Goal: Information Seeking & Learning: Find specific page/section

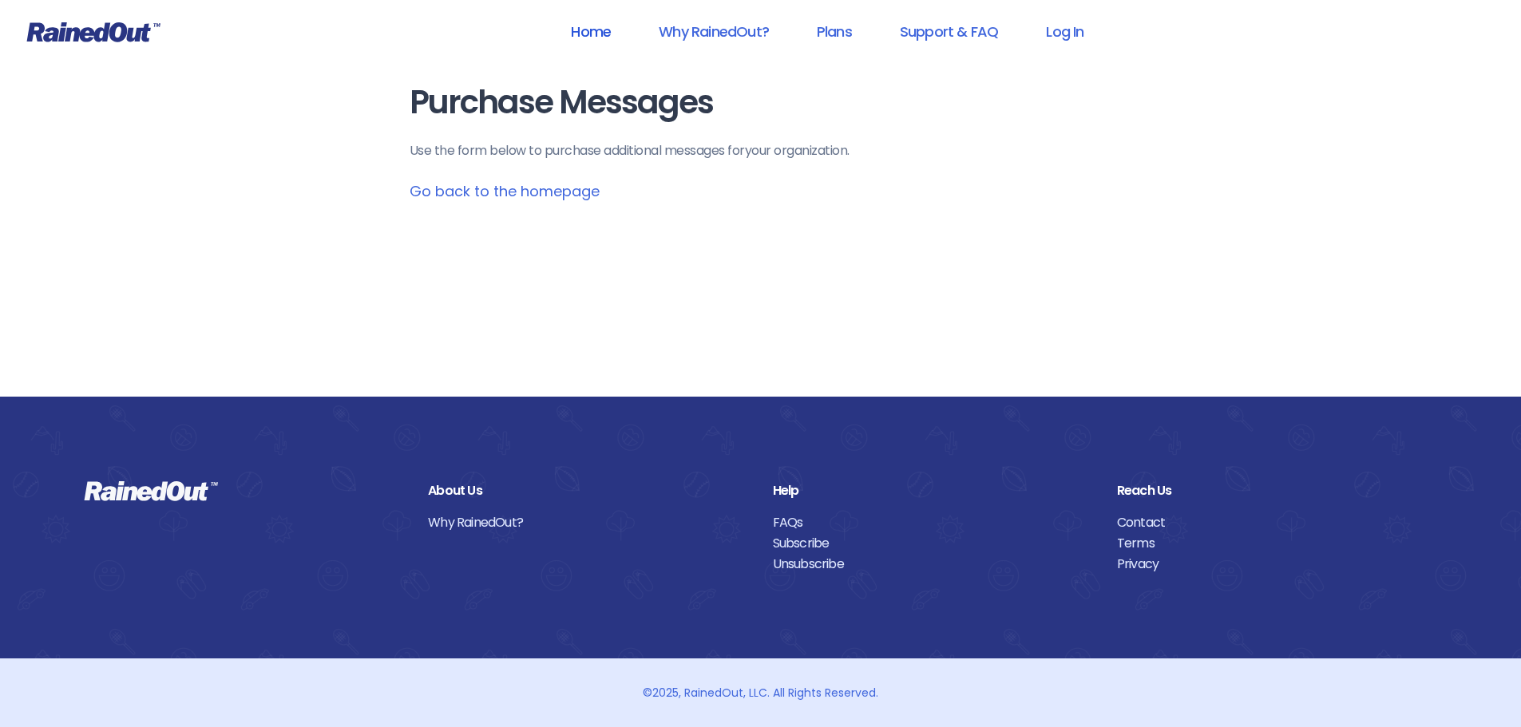
click at [600, 34] on link "Home" at bounding box center [590, 32] width 81 height 36
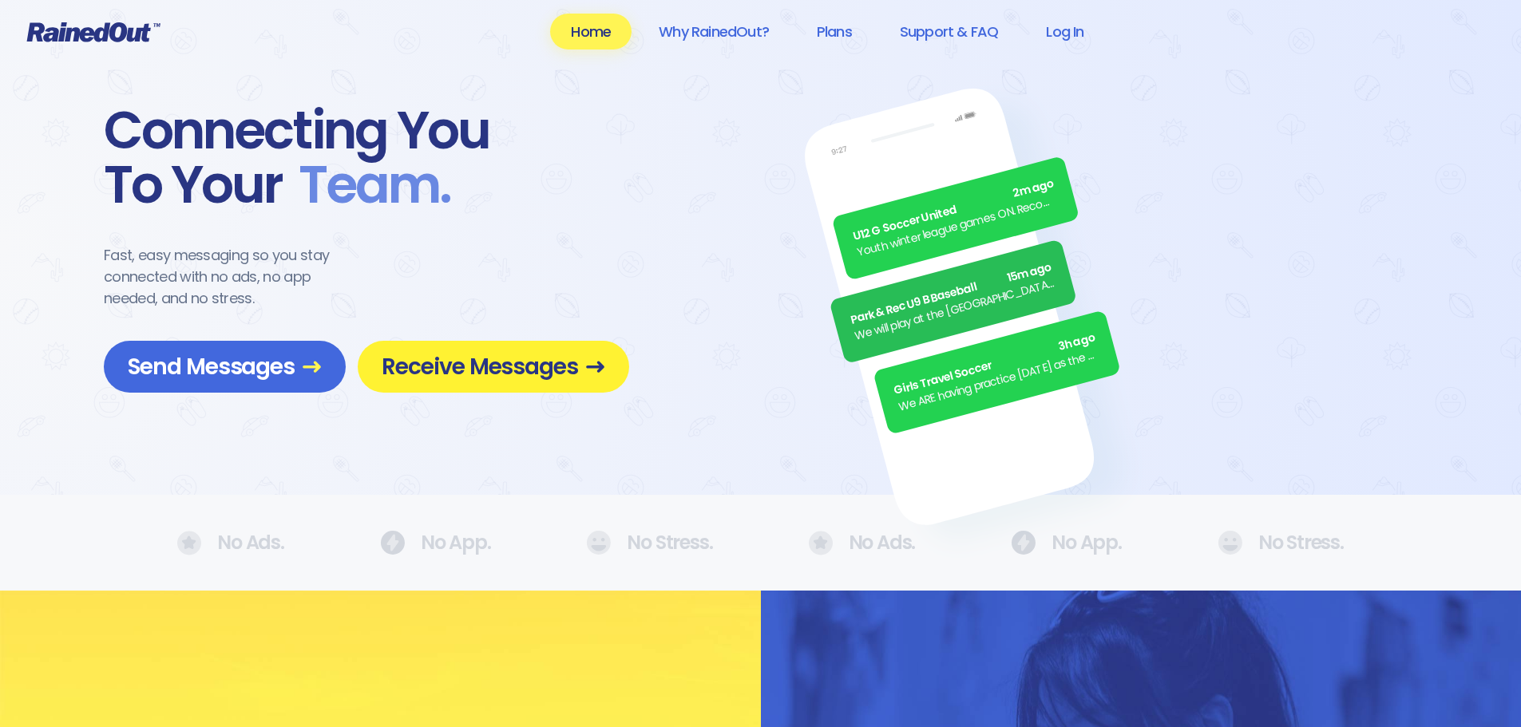
click at [485, 371] on span "Receive Messages" at bounding box center [494, 367] width 224 height 28
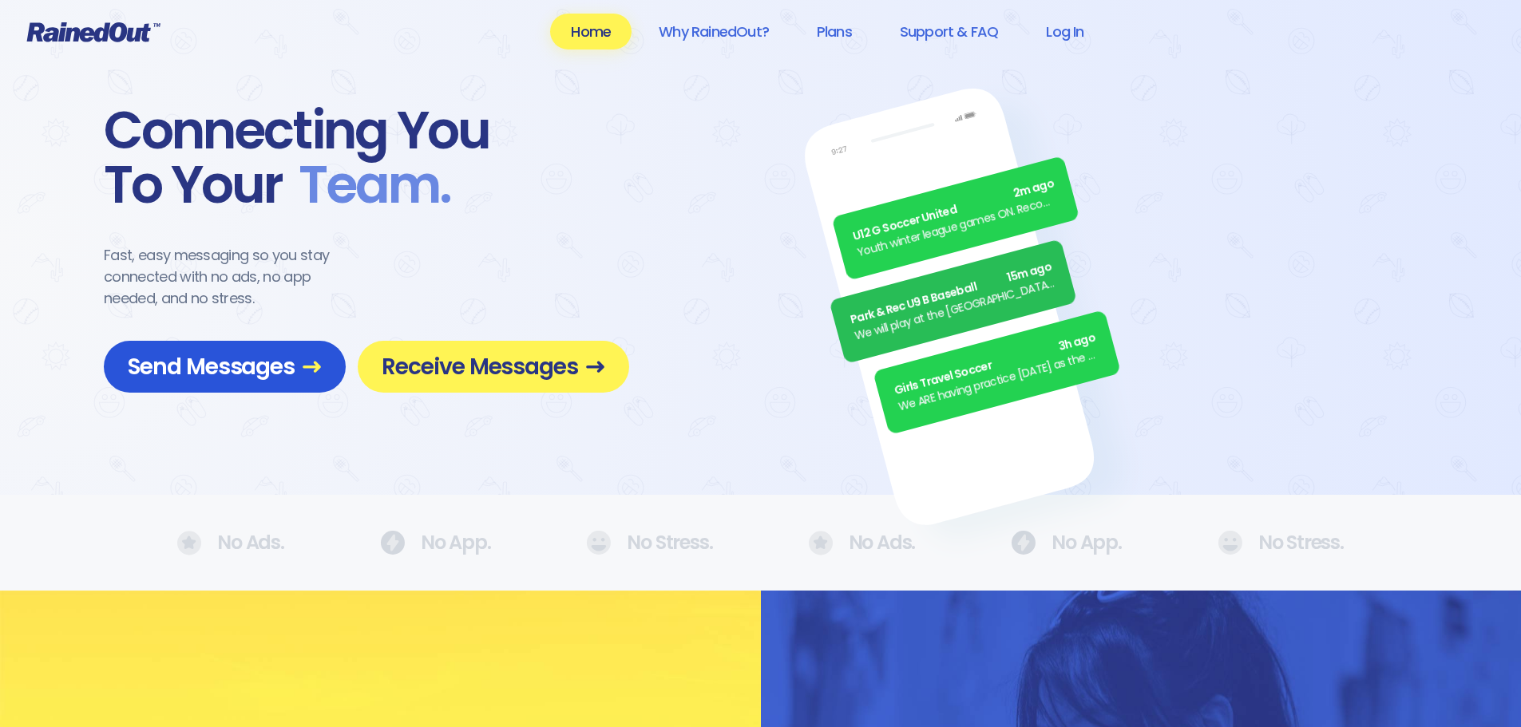
click at [231, 371] on span "Send Messages" at bounding box center [225, 367] width 194 height 28
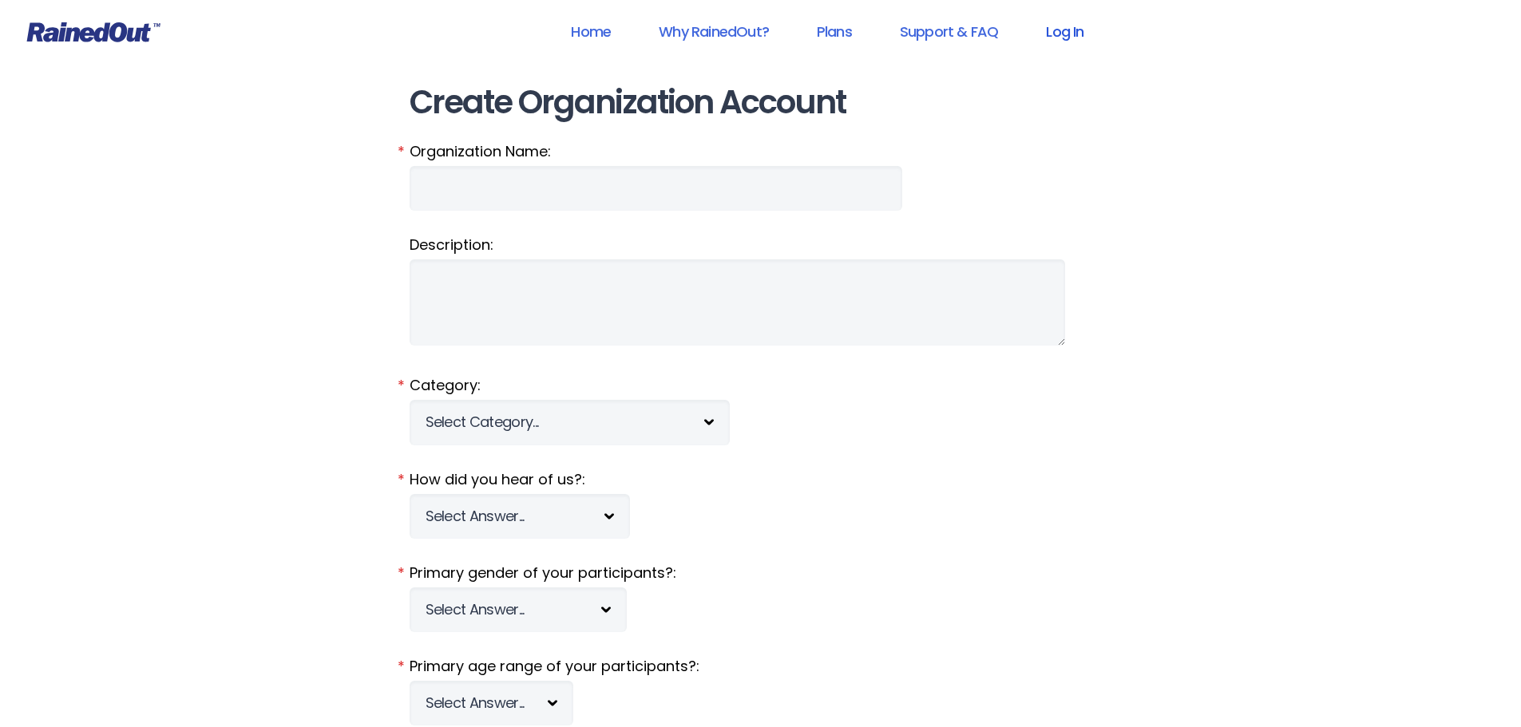
click at [1064, 38] on link "Log In" at bounding box center [1064, 32] width 79 height 36
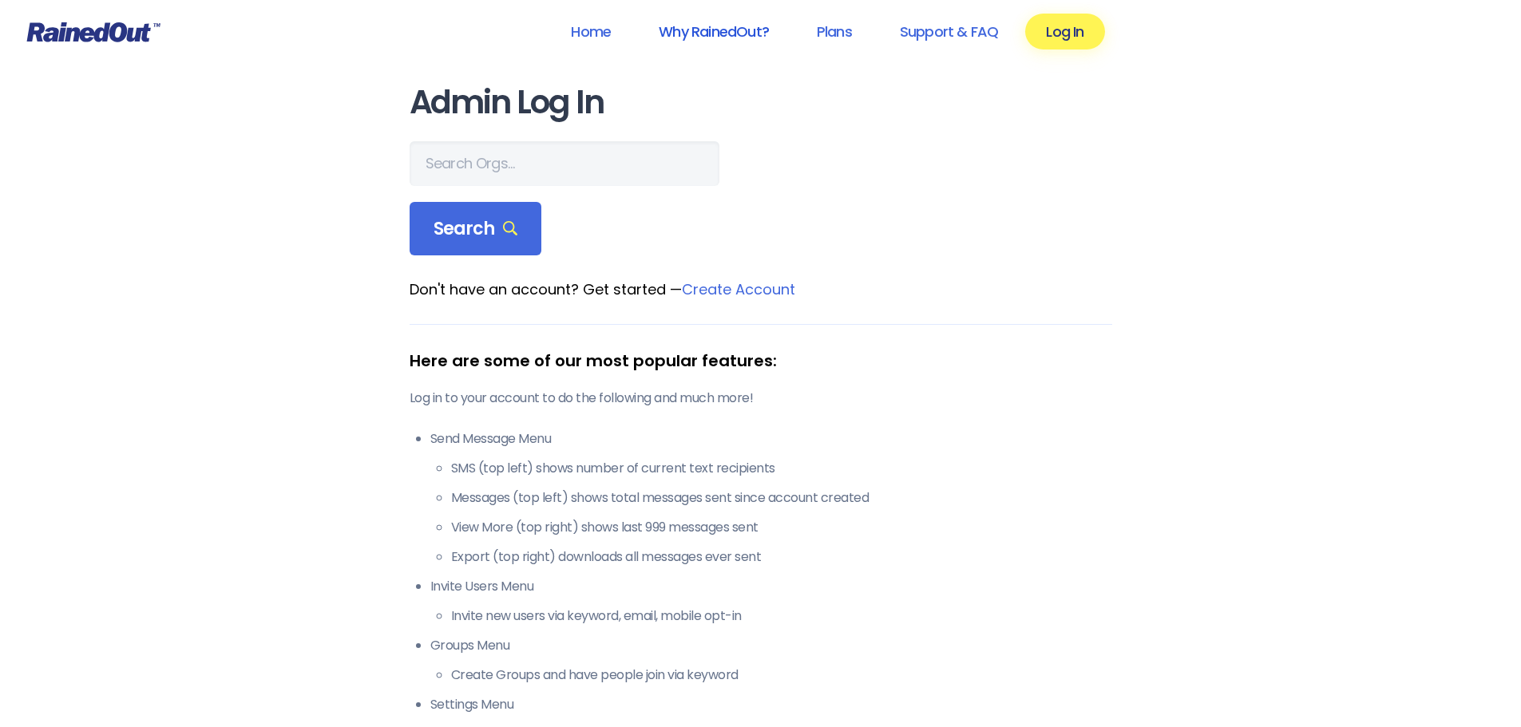
click at [715, 31] on link "Why RainedOut?" at bounding box center [714, 32] width 152 height 36
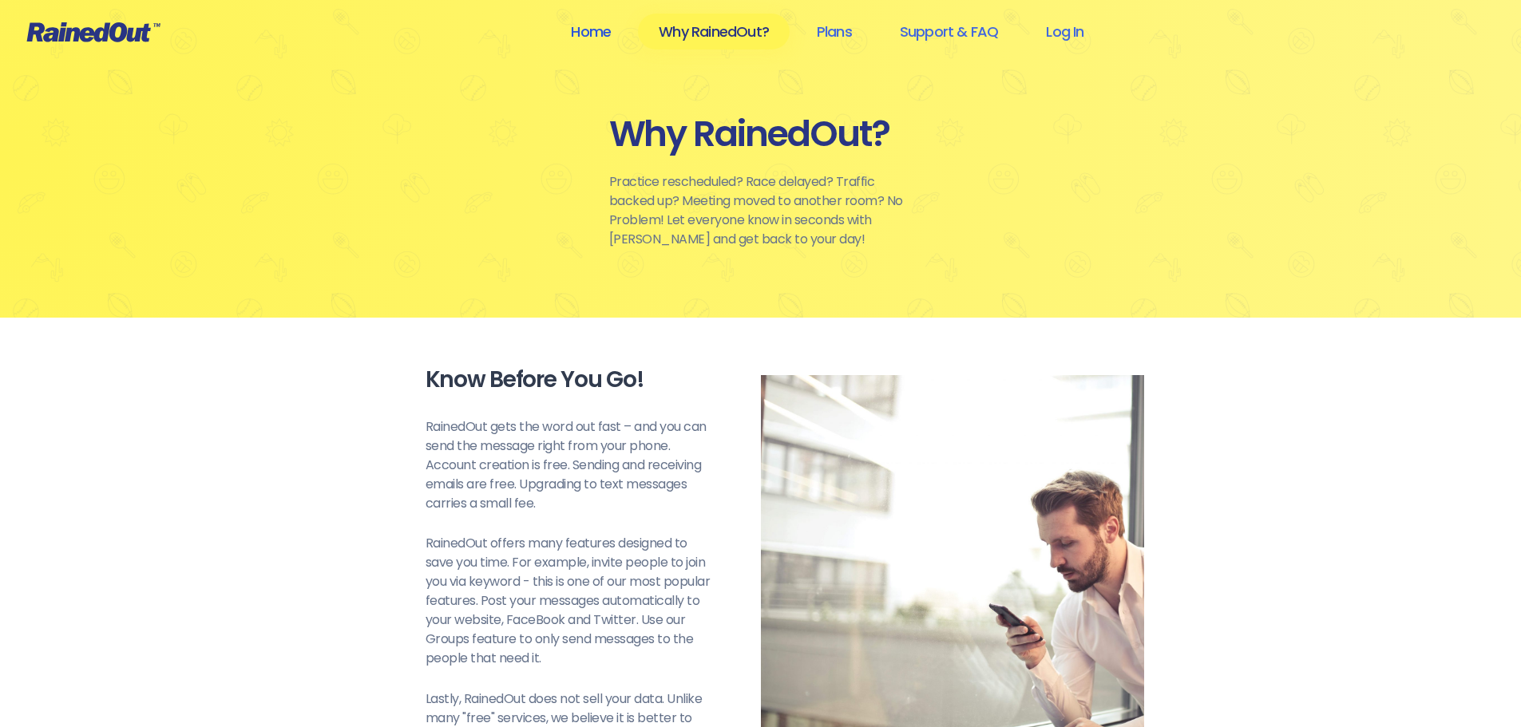
click at [596, 35] on link "Home" at bounding box center [590, 32] width 81 height 36
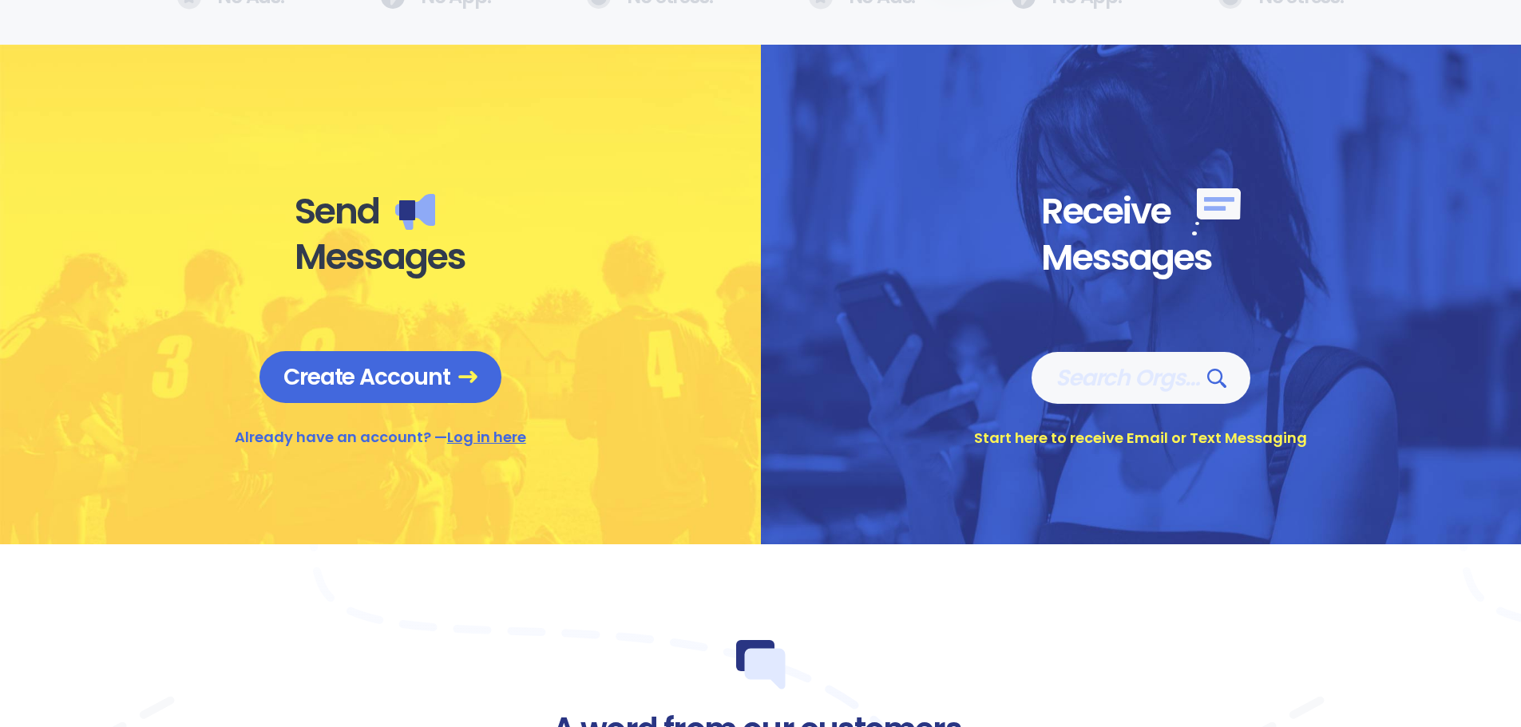
scroll to position [559, 0]
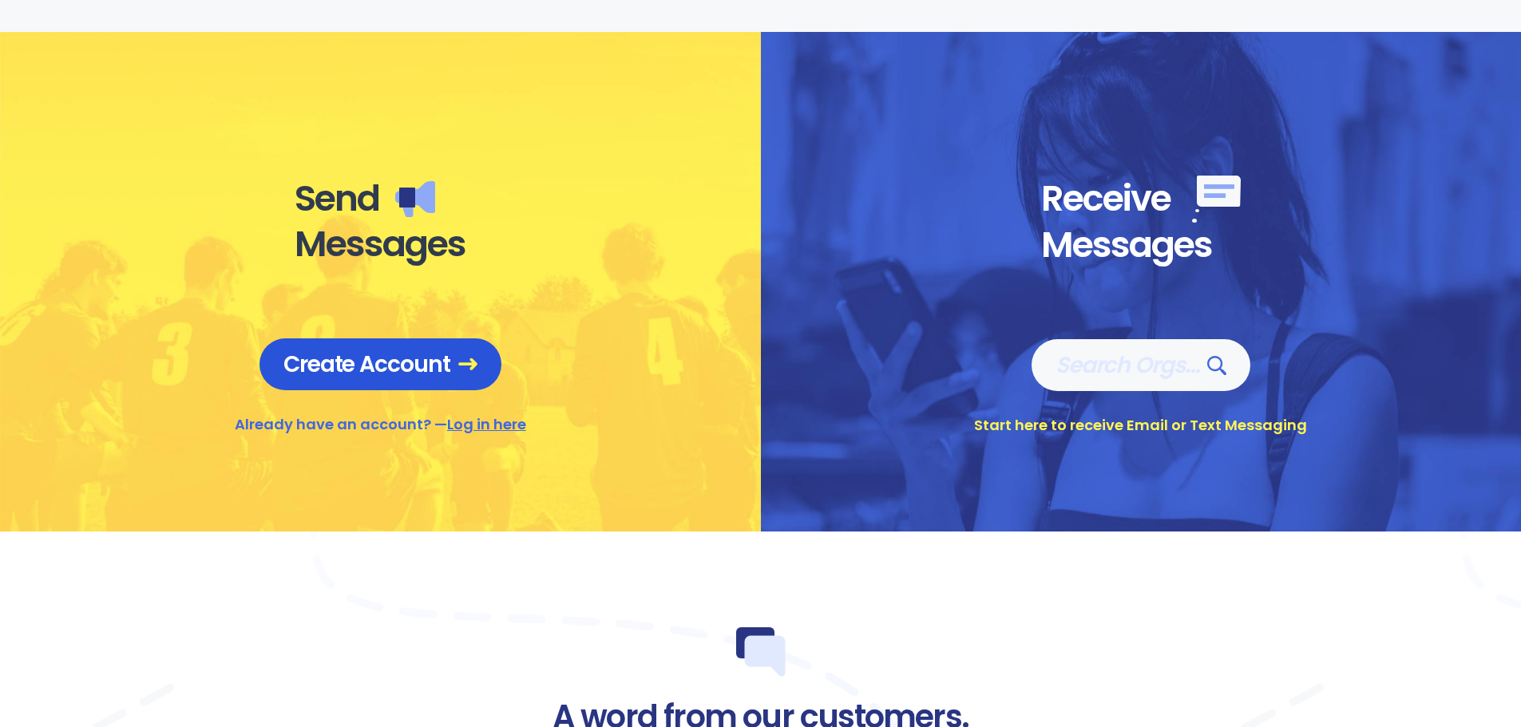
click at [380, 377] on span "Create Account" at bounding box center [380, 364] width 194 height 28
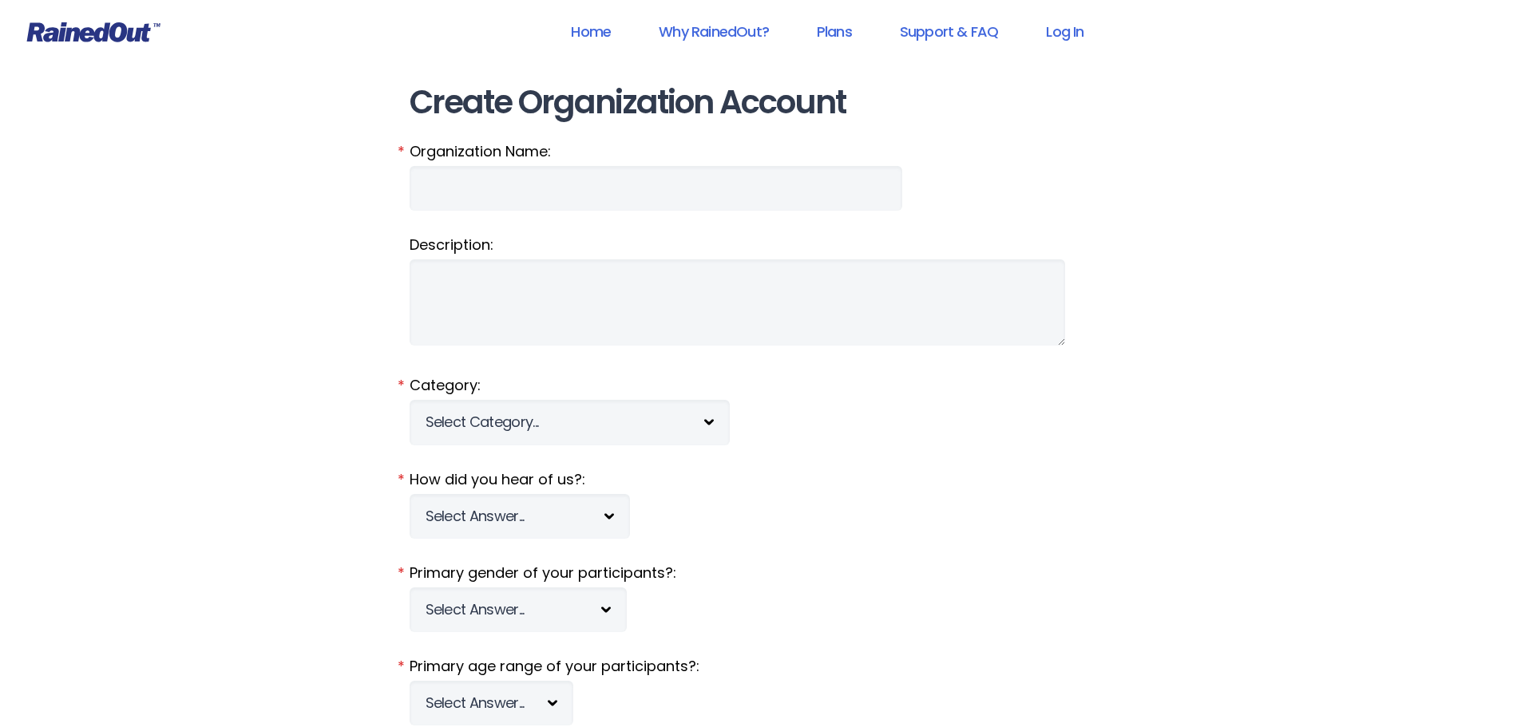
scroll to position [559, 0]
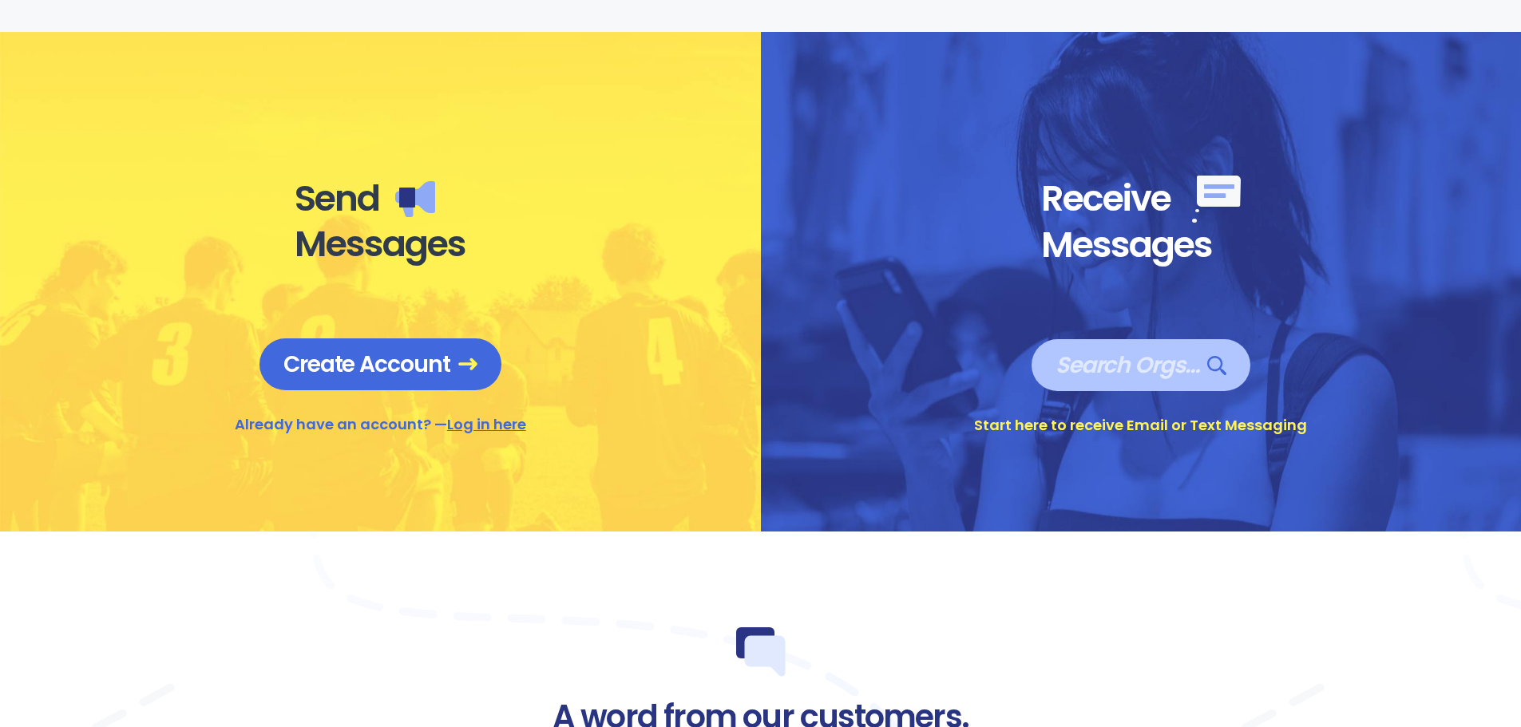
click at [1178, 366] on span "Search Orgs…" at bounding box center [1140, 365] width 171 height 28
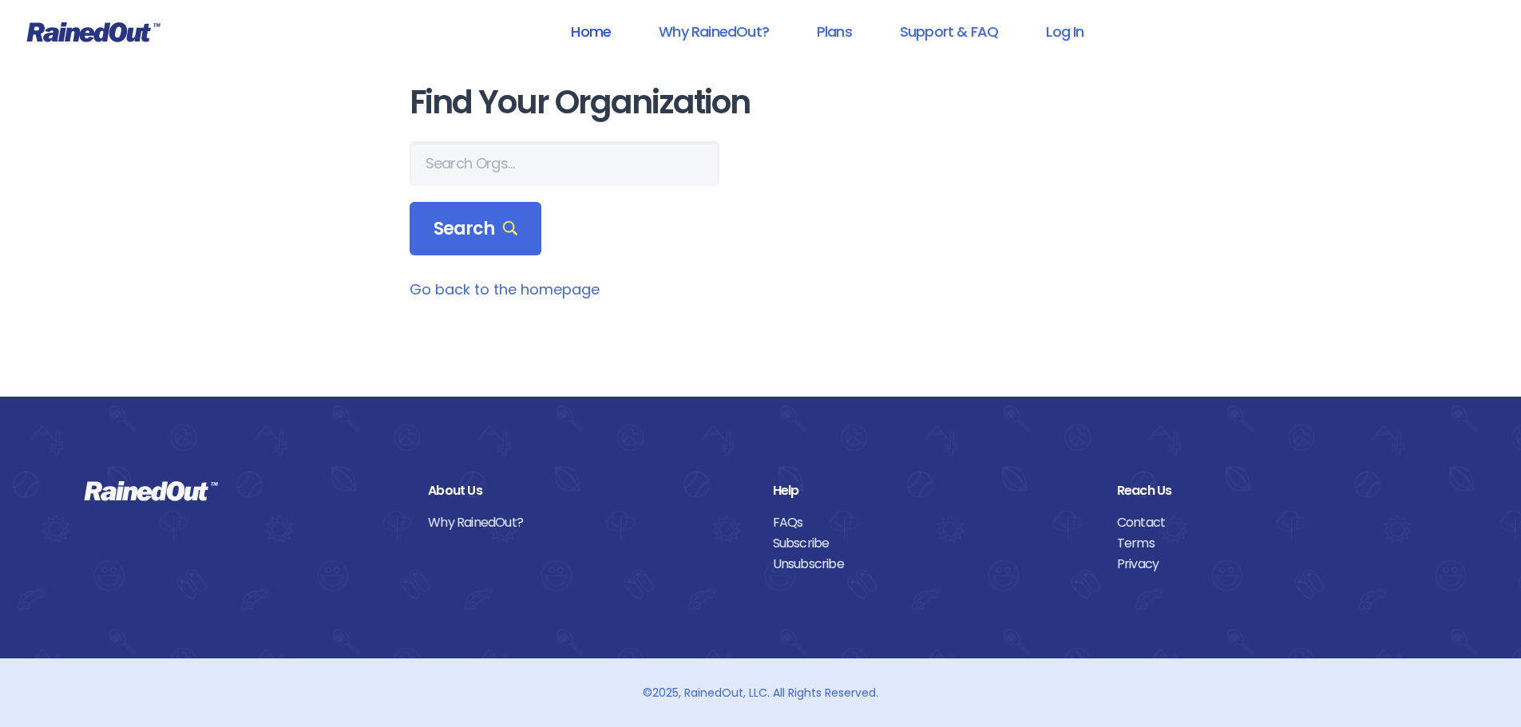
click at [592, 24] on link "Home" at bounding box center [590, 32] width 81 height 36
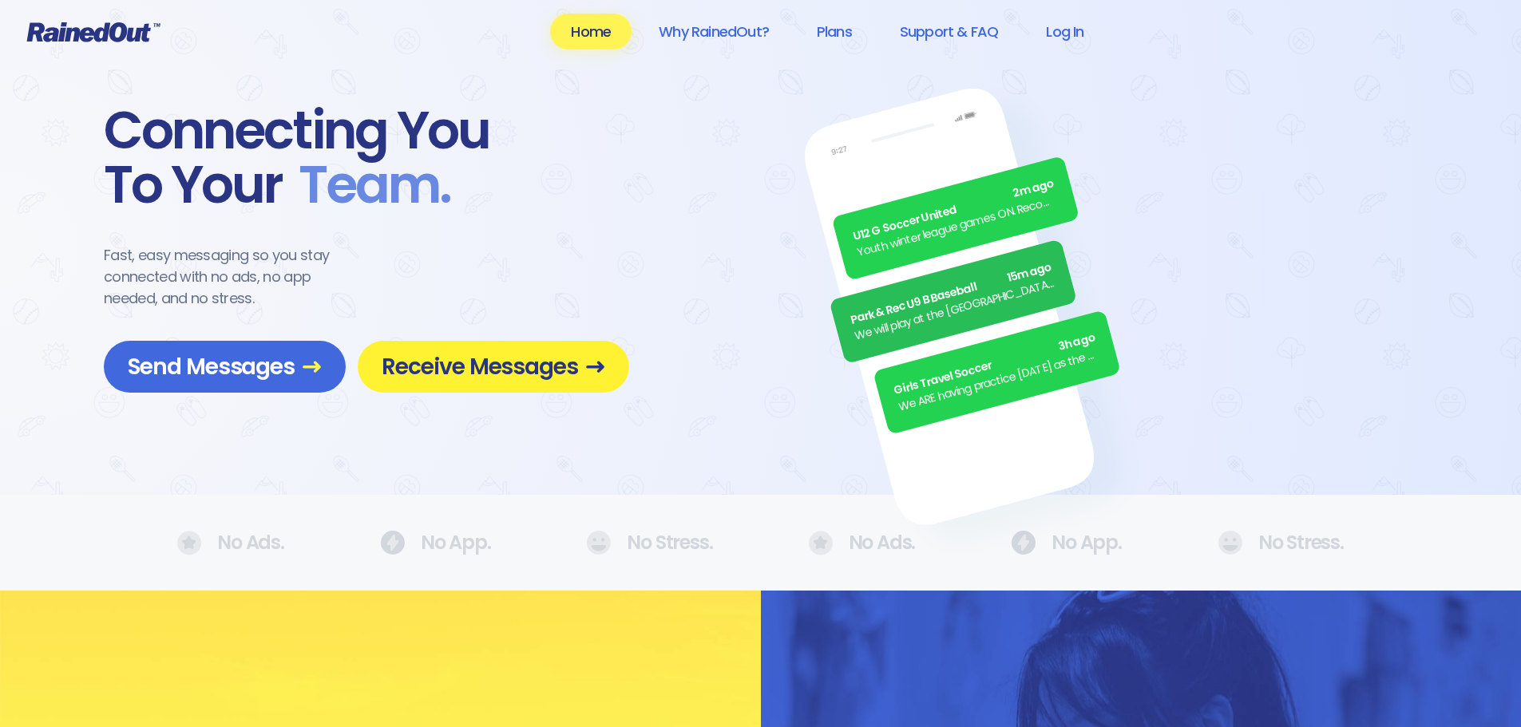
click at [494, 374] on span "Receive Messages" at bounding box center [494, 367] width 224 height 28
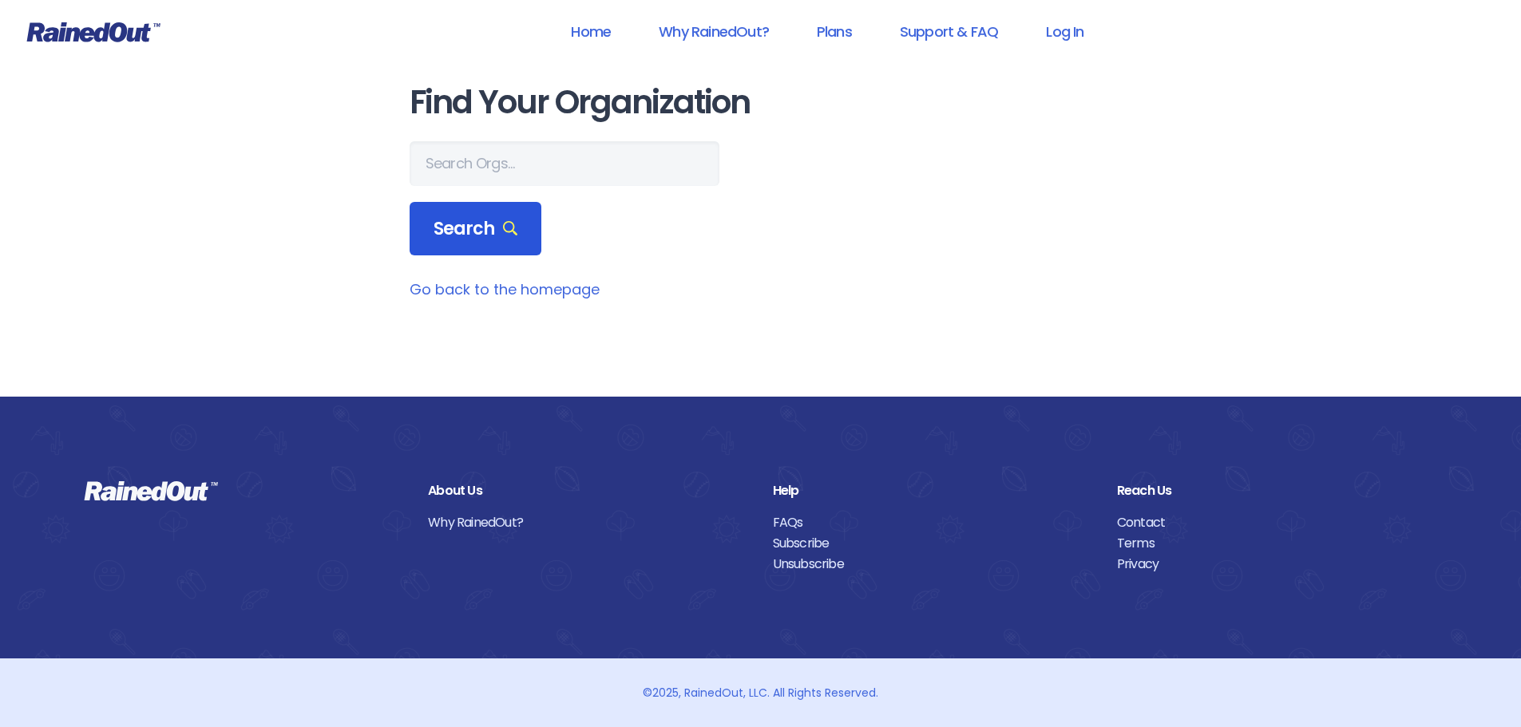
click at [447, 232] on span "Search" at bounding box center [476, 229] width 85 height 22
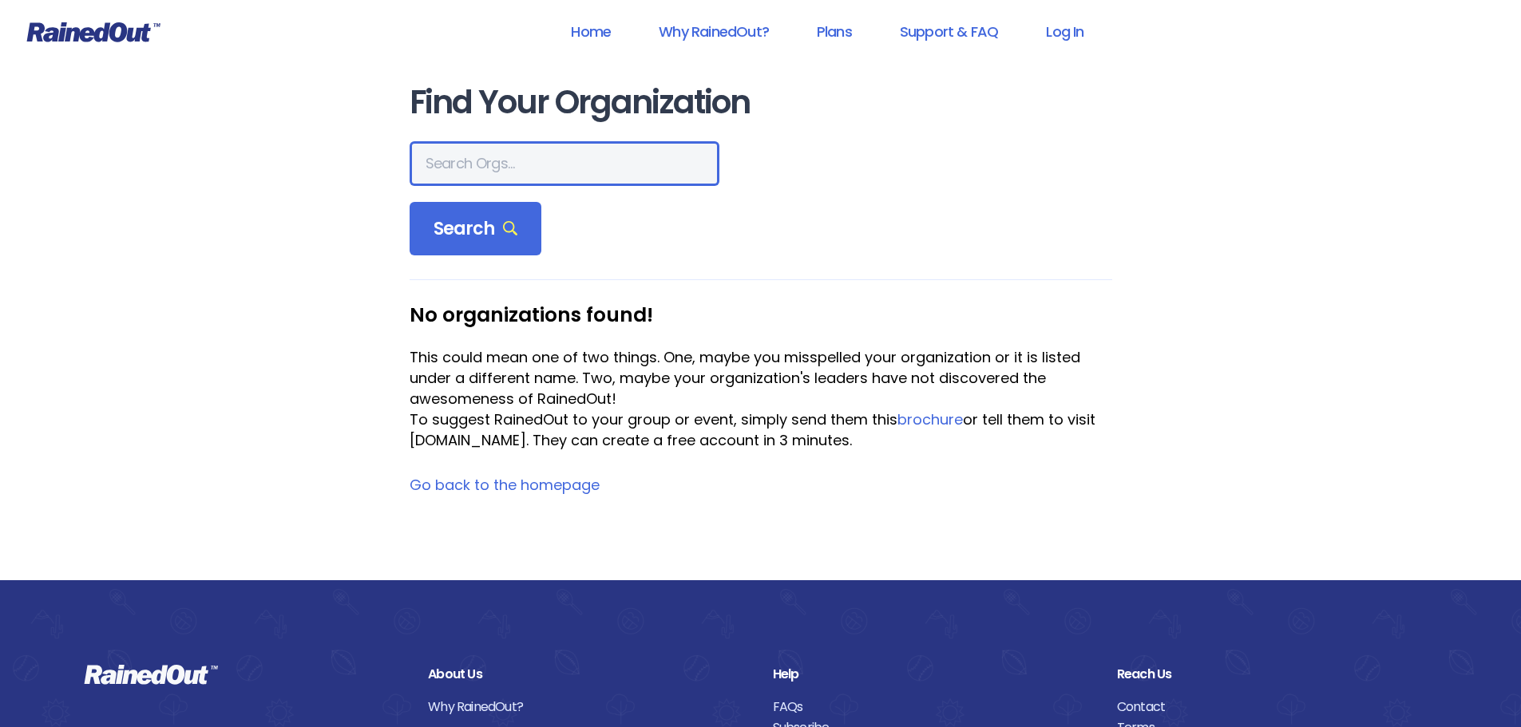
click at [469, 162] on input "text" at bounding box center [565, 163] width 310 height 45
type input "[GEOGRAPHIC_DATA]"
click at [501, 496] on main "Find Your Organization burke county Search No organizations found! This could m…" at bounding box center [761, 290] width 703 height 411
click at [501, 483] on link "Go back to the homepage" at bounding box center [505, 485] width 190 height 20
